Goal: Find specific page/section: Find specific page/section

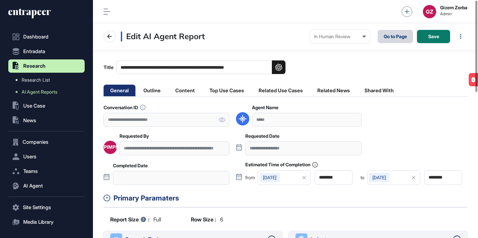
click at [392, 39] on link "Go to Page" at bounding box center [395, 36] width 35 height 13
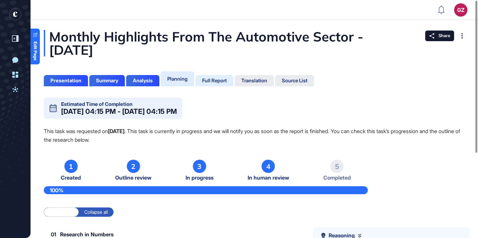
click at [226, 80] on div "Full Report" at bounding box center [214, 81] width 25 height 6
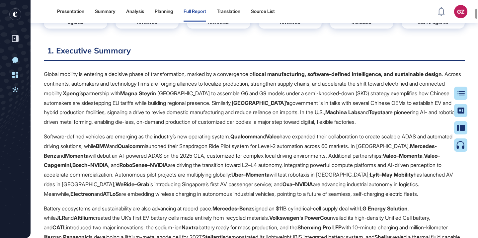
scroll to position [235, 0]
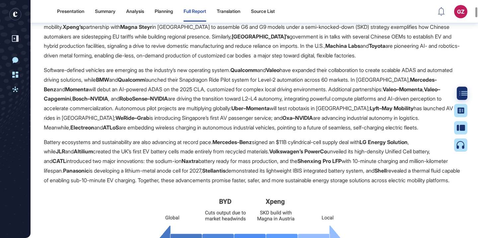
click at [464, 93] on icon at bounding box center [463, 93] width 8 height 4
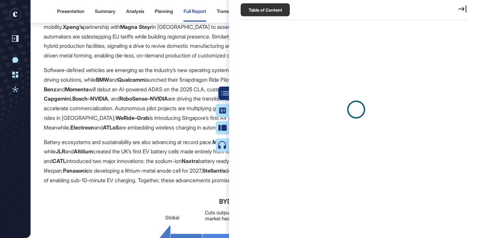
scroll to position [3, 0]
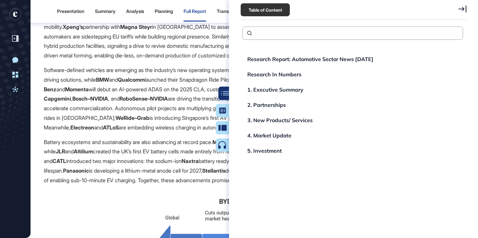
click at [223, 94] on icon at bounding box center [225, 93] width 8 height 5
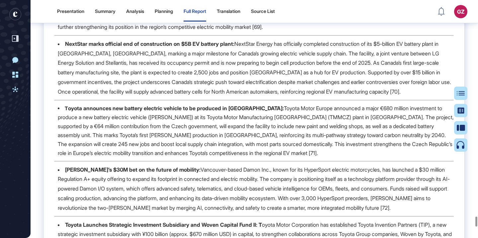
scroll to position [7824, 0]
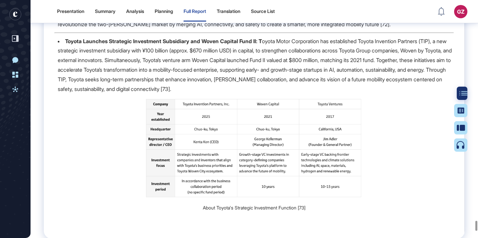
click at [460, 95] on div at bounding box center [463, 93] width 13 height 13
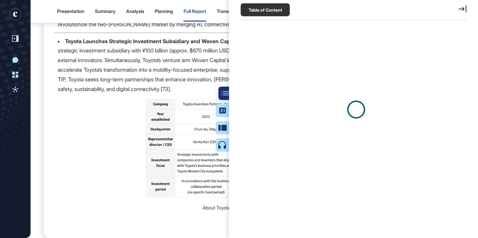
scroll to position [3, 0]
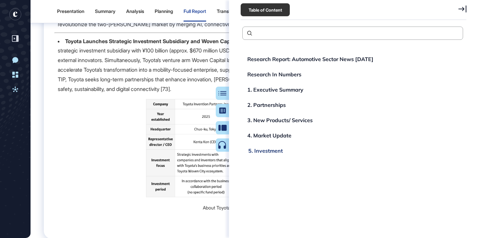
click at [274, 152] on div "5. Investment" at bounding box center [265, 150] width 35 height 5
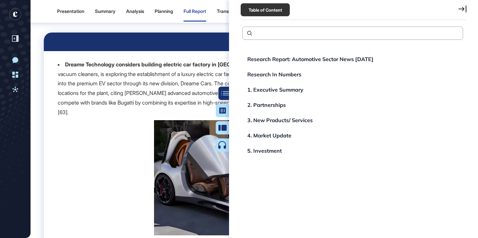
click at [220, 94] on div at bounding box center [224, 93] width 13 height 13
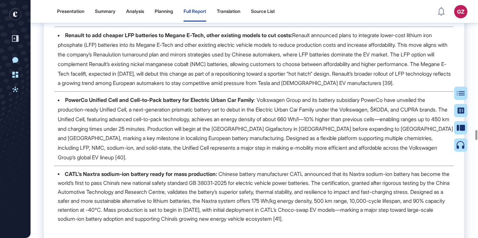
scroll to position [4149, 0]
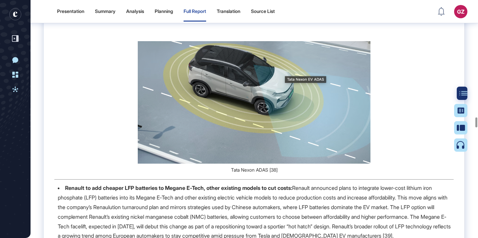
click at [462, 94] on icon at bounding box center [463, 93] width 8 height 5
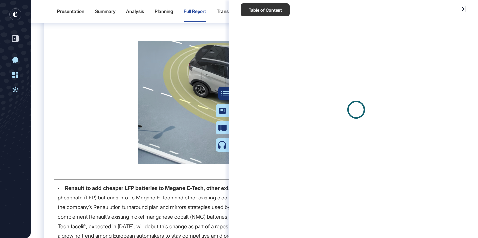
scroll to position [3, 0]
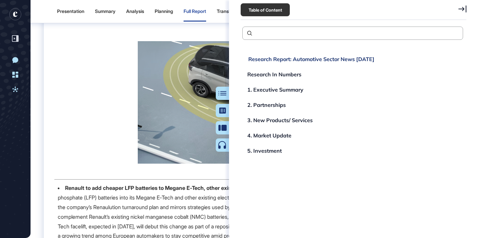
click at [315, 57] on div "Research Report: Automotive Sector News [DATE]" at bounding box center [311, 58] width 126 height 5
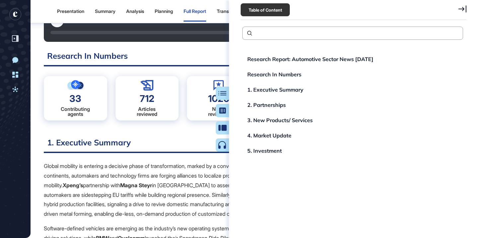
scroll to position [0, 0]
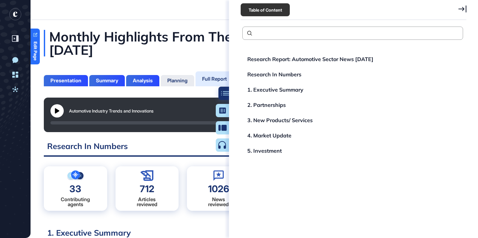
click at [224, 96] on div at bounding box center [224, 93] width 13 height 13
